Goal: Information Seeking & Learning: Learn about a topic

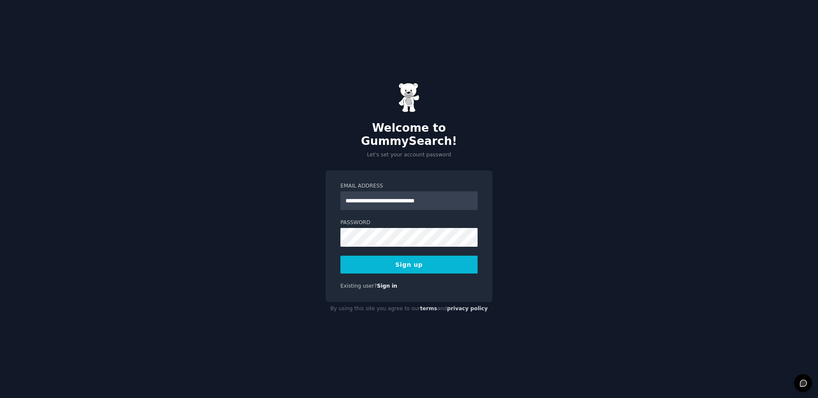
type input "**********"
click at [406, 262] on button "Sign up" at bounding box center [408, 265] width 137 height 18
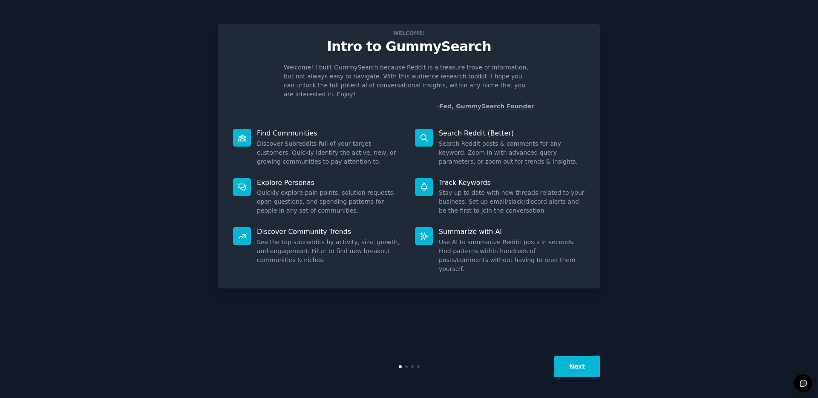
click at [573, 372] on button "Next" at bounding box center [577, 366] width 46 height 21
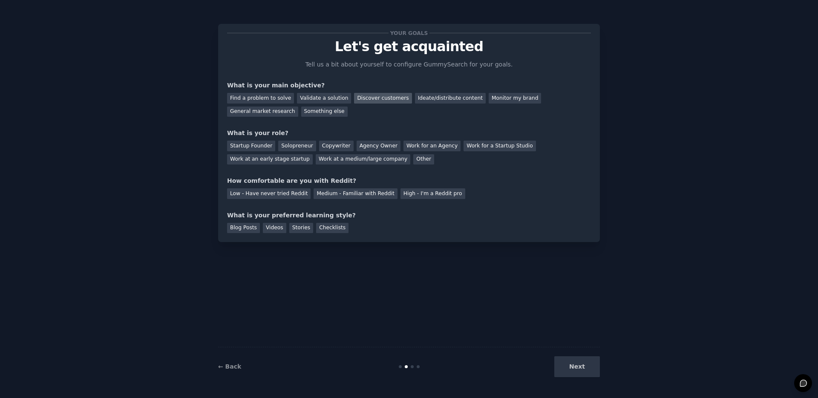
click at [368, 96] on div "Discover customers" at bounding box center [382, 98] width 57 height 11
click at [264, 96] on div "Find a problem to solve" at bounding box center [260, 98] width 67 height 11
click at [375, 95] on div "Discover customers" at bounding box center [382, 98] width 57 height 11
click at [296, 146] on div "Solopreneur" at bounding box center [296, 146] width 37 height 11
click at [364, 193] on div "Medium - Familiar with Reddit" at bounding box center [354, 193] width 83 height 11
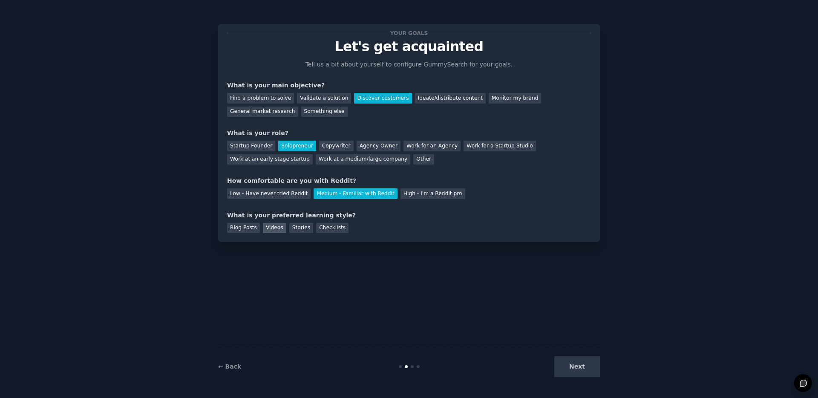
click at [273, 226] on div "Videos" at bounding box center [274, 228] width 23 height 11
click at [578, 369] on button "Next" at bounding box center [577, 366] width 46 height 21
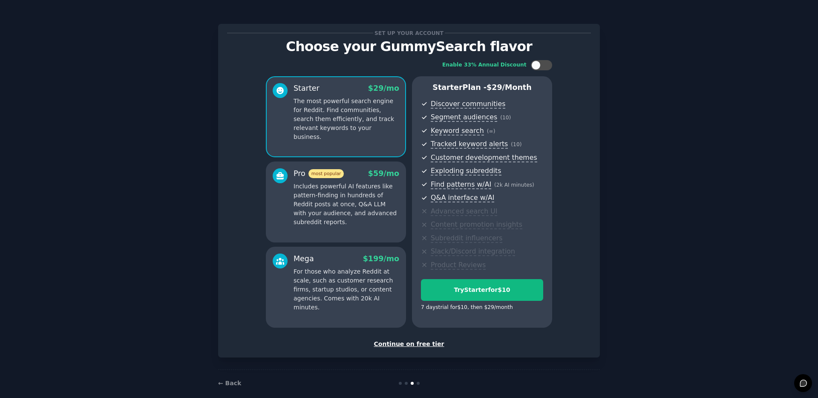
click at [394, 339] on div "Continue on free tier" at bounding box center [409, 343] width 364 height 9
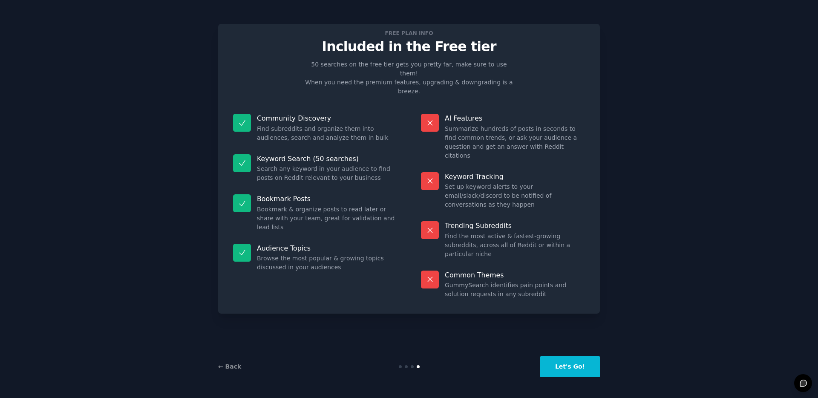
click at [559, 366] on button "Let's Go!" at bounding box center [570, 366] width 60 height 21
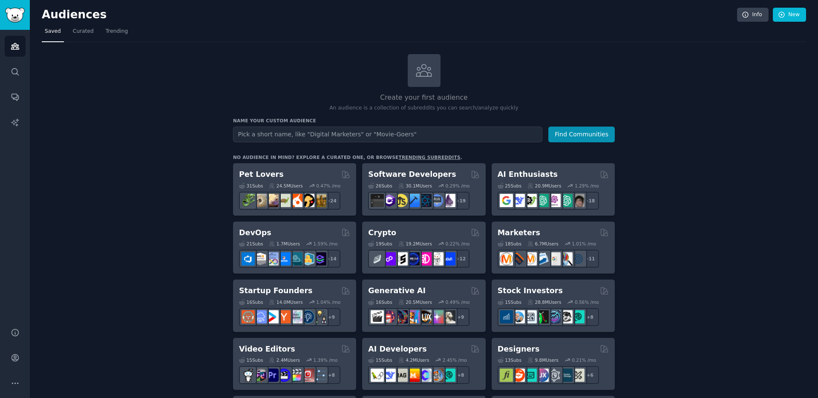
scroll to position [0, 0]
type input "communication coaching"
click at [548, 126] on button "Find Communities" at bounding box center [581, 134] width 66 height 16
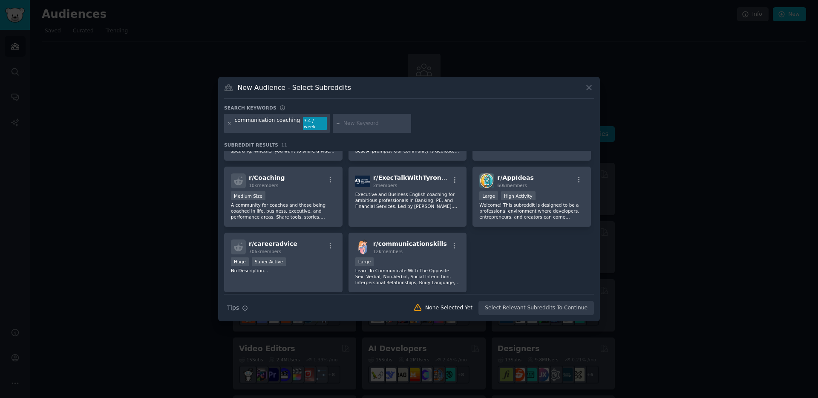
scroll to position [121, 0]
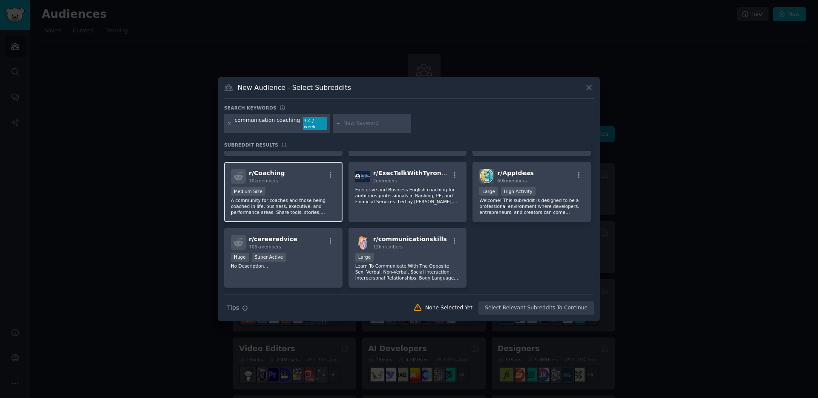
click at [301, 188] on div "1000 - 10,000 members Medium Size" at bounding box center [283, 192] width 105 height 11
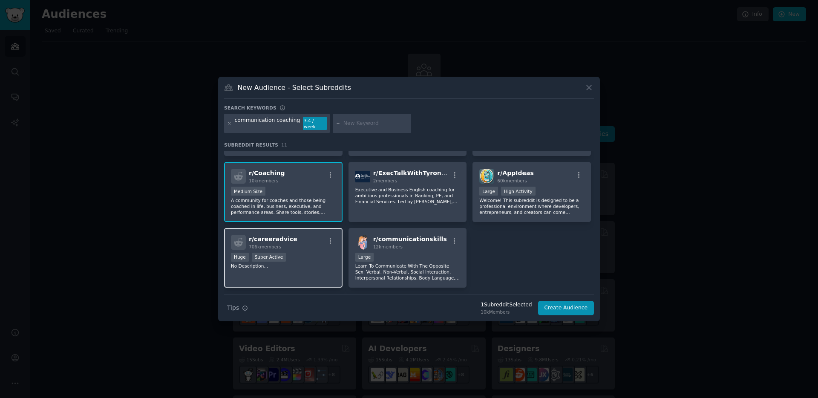
click at [301, 247] on div "r/ careeradvice 706k members Huge Super Active No Description..." at bounding box center [283, 258] width 118 height 60
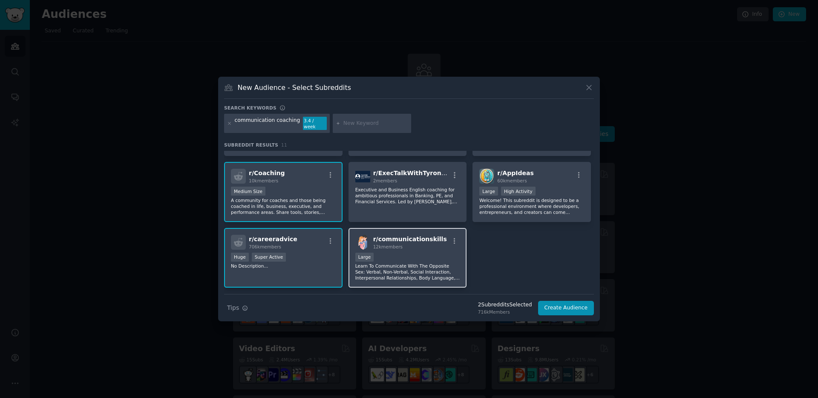
click at [419, 244] on div "12k members" at bounding box center [410, 247] width 74 height 6
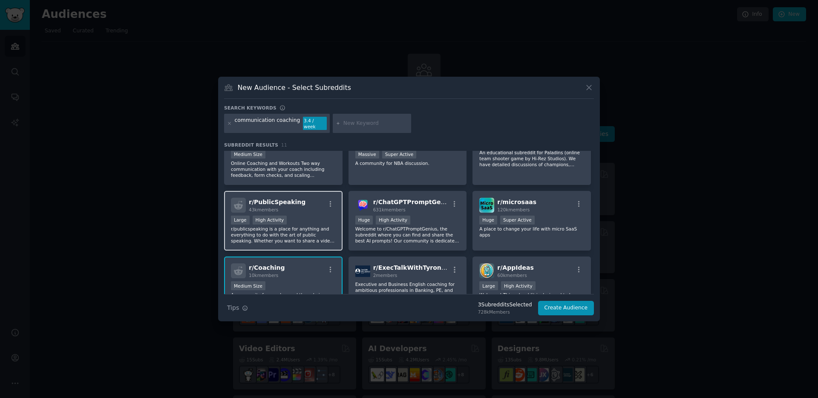
scroll to position [26, 0]
click at [282, 231] on p "r/publicspeaking is a place for anything and everything to do with the art of p…" at bounding box center [283, 235] width 105 height 18
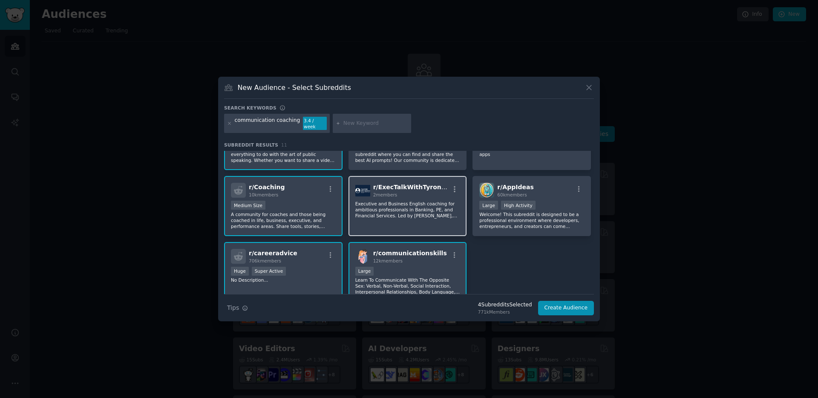
scroll to position [111, 0]
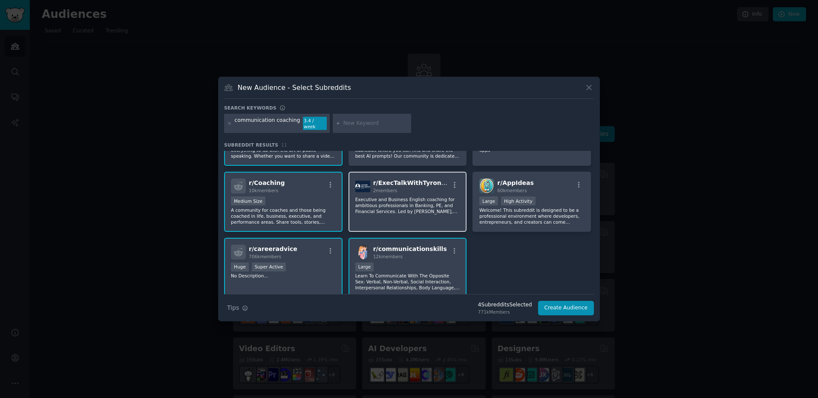
click at [441, 208] on p "Executive and Business English coaching for ambitious professionals in Banking,…" at bounding box center [407, 205] width 105 height 18
click at [571, 305] on button "Create Audience" at bounding box center [566, 308] width 56 height 14
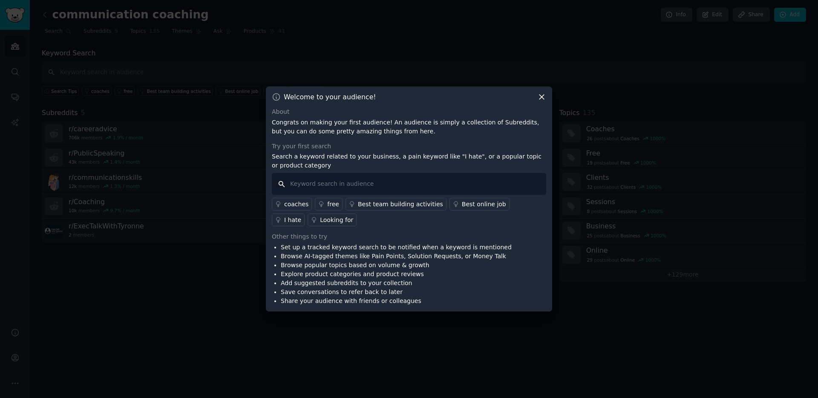
click at [317, 184] on input "text" at bounding box center [409, 184] width 274 height 22
type input "communication coach"
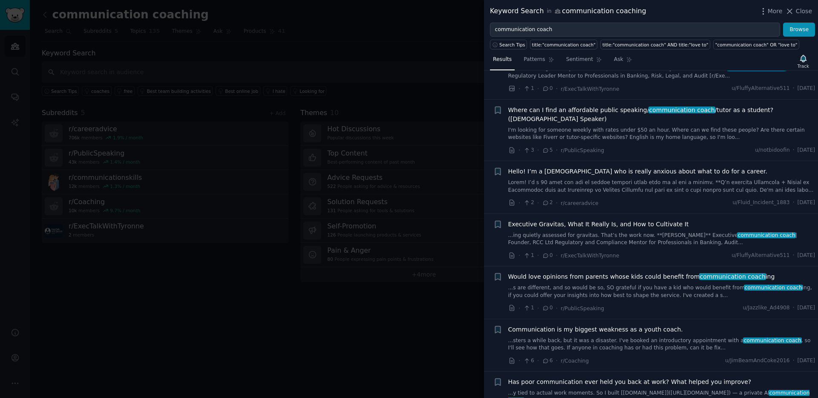
scroll to position [100, 0]
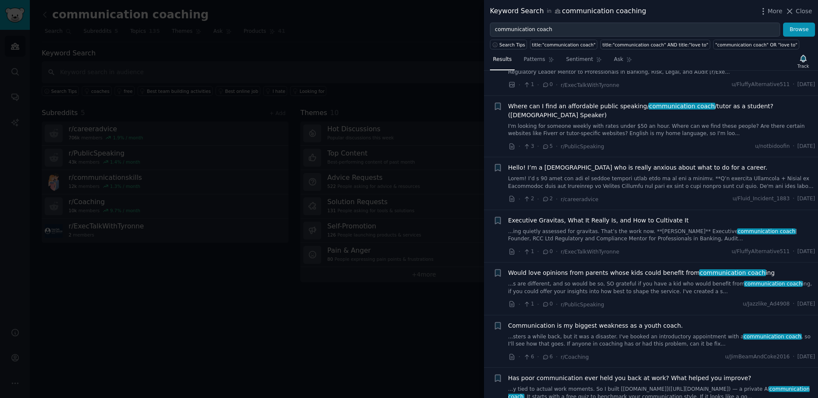
click at [600, 276] on span "Would love opinions from parents whose kids could benefit from communication co…" at bounding box center [641, 272] width 267 height 9
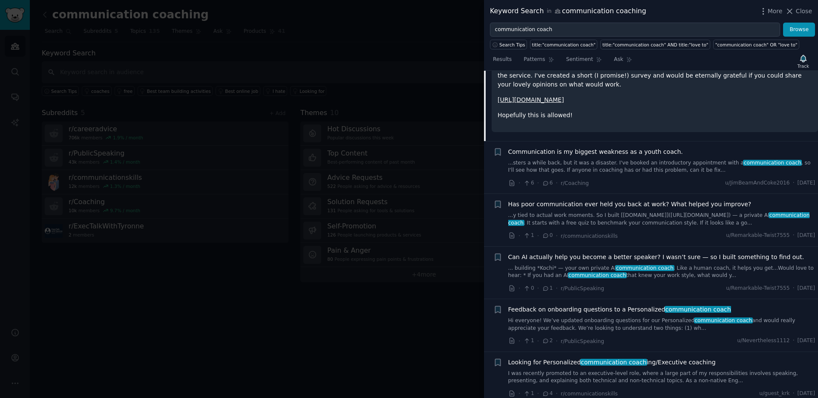
scroll to position [441, 0]
click at [599, 257] on span "Can AI actually help you become a better speaker? I wasn’t sure — so I built so…" at bounding box center [656, 256] width 296 height 9
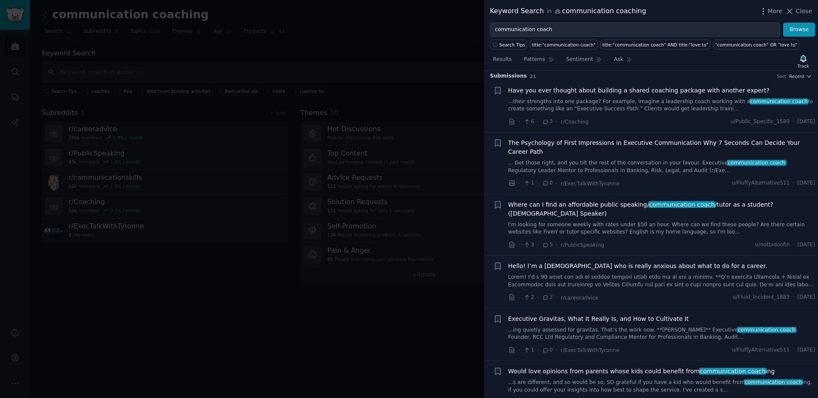
click at [581, 100] on link "...their strengths into one package? For example, imagine a leadership coach wo…" at bounding box center [661, 105] width 307 height 15
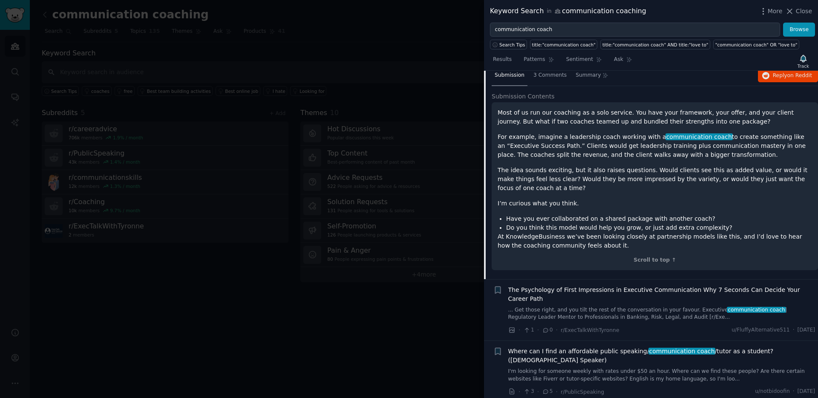
scroll to position [72, 0]
drag, startPoint x: 506, startPoint y: 236, endPoint x: 561, endPoint y: 231, distance: 54.8
click at [561, 231] on p "At KnowledgeBusiness we’ve been looking closely at partnership models like this…" at bounding box center [654, 240] width 314 height 18
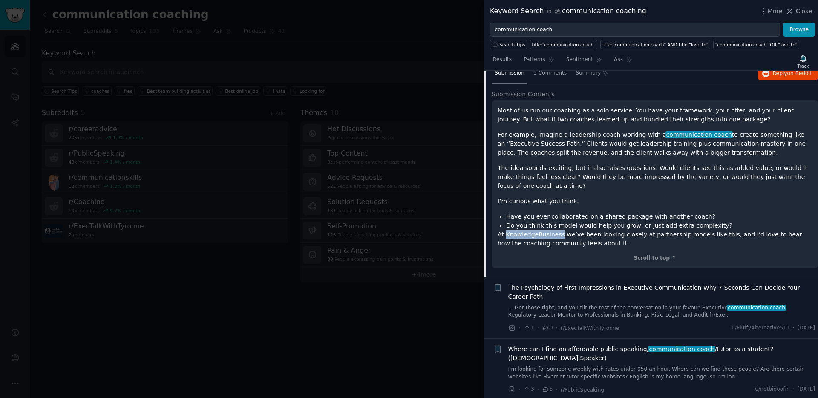
copy p "KnowledgeBusiness"
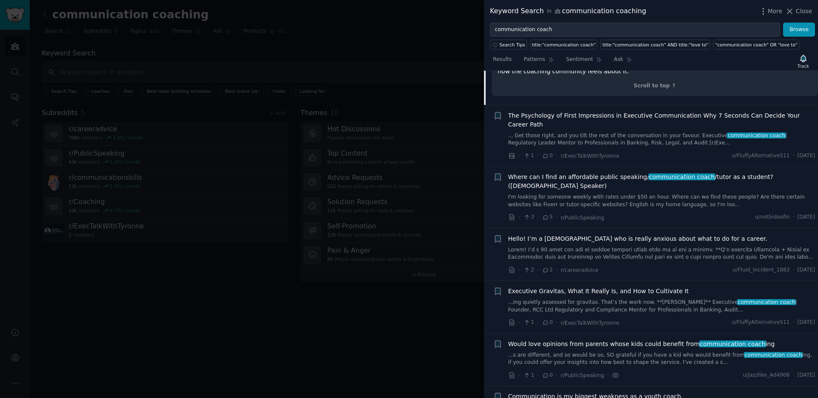
scroll to position [247, 0]
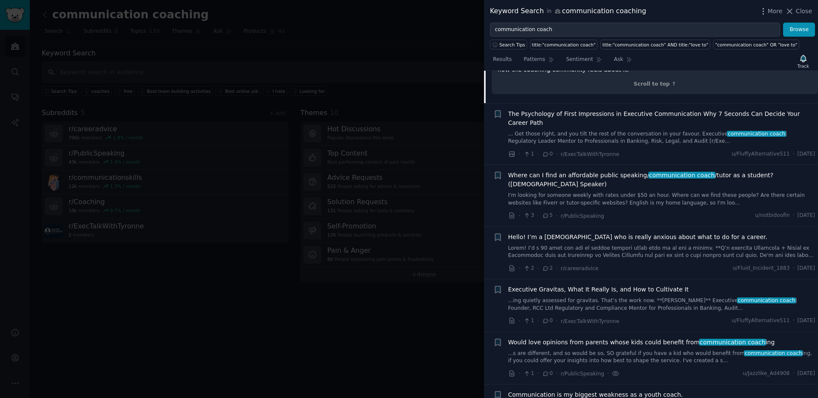
click at [602, 176] on span "Where can I find an affordable public speaking/ communication coach /tutor as a…" at bounding box center [661, 180] width 307 height 18
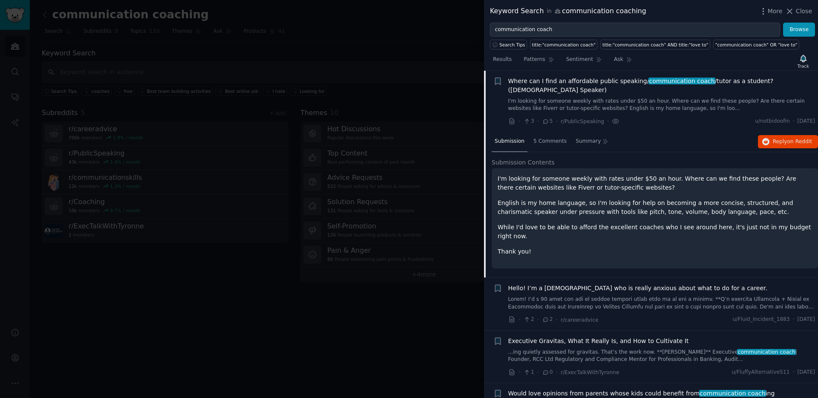
scroll to position [126, 0]
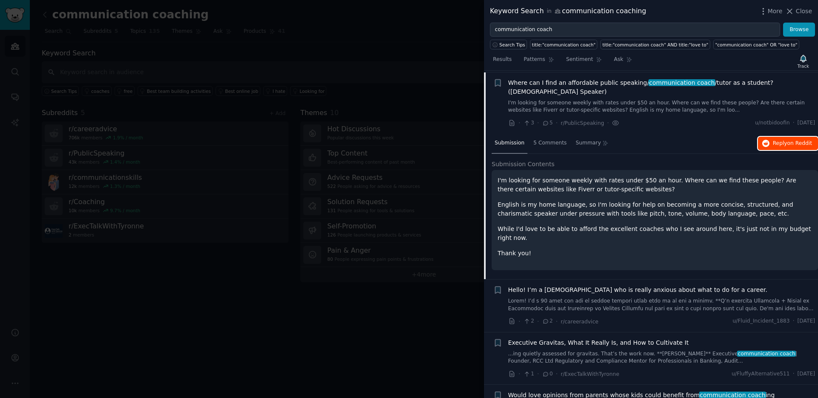
click at [779, 140] on span "Reply on Reddit" at bounding box center [792, 144] width 39 height 8
